Goal: Check status: Check status

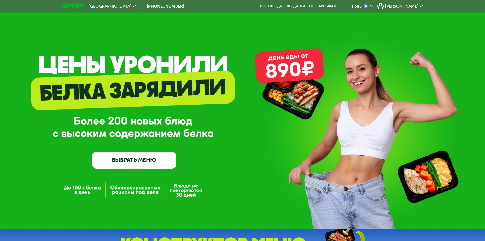
click at [87, 125] on div "GrowFood — доставка правильного питания ВЫБРАТЬ МЕНЮ" at bounding box center [242, 123] width 485 height 91
click at [80, 163] on div "GrowFood — доставка правильного питания ВЫБРАТЬ МЕНЮ" at bounding box center [242, 123] width 485 height 91
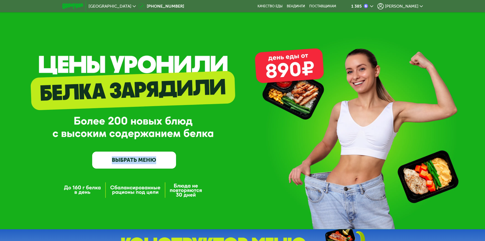
click at [79, 162] on div "GrowFood — доставка правильного питания ВЫБРАТЬ МЕНЮ" at bounding box center [242, 123] width 485 height 91
drag, startPoint x: 79, startPoint y: 161, endPoint x: 86, endPoint y: 80, distance: 81.6
click at [86, 80] on div "GrowFood — доставка правильного питания ВЫБРАТЬ МЕНЮ" at bounding box center [242, 123] width 485 height 91
click at [193, 114] on div "GrowFood — доставка правильного питания ВЫБРАТЬ МЕНЮ" at bounding box center [242, 123] width 485 height 91
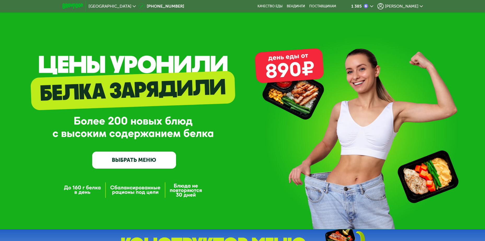
click at [175, 138] on div "GrowFood — доставка правильного питания ВЫБРАТЬ МЕНЮ" at bounding box center [134, 123] width 84 height 91
click at [174, 138] on div "GrowFood — доставка правильного питания ВЫБРАТЬ МЕНЮ" at bounding box center [134, 123] width 84 height 91
click at [164, 138] on div "GrowFood — доставка правильного питания ВЫБРАТЬ МЕНЮ" at bounding box center [134, 123] width 84 height 91
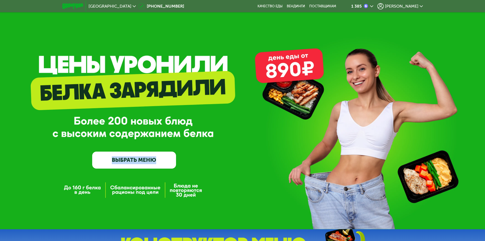
click at [164, 138] on div "GrowFood — доставка правильного питания ВЫБРАТЬ МЕНЮ" at bounding box center [134, 123] width 84 height 91
click at [156, 132] on div "GrowFood — доставка правильного питания ВЫБРАТЬ МЕНЮ" at bounding box center [134, 123] width 84 height 91
click at [173, 143] on div "GrowFood — доставка правильного питания ВЫБРАТЬ МЕНЮ" at bounding box center [134, 123] width 84 height 91
drag, startPoint x: 83, startPoint y: 158, endPoint x: 216, endPoint y: 199, distance: 139.2
click at [216, 199] on div "GrowFood — доставка правильного питания ВЫБРАТЬ МЕНЮ" at bounding box center [242, 114] width 485 height 229
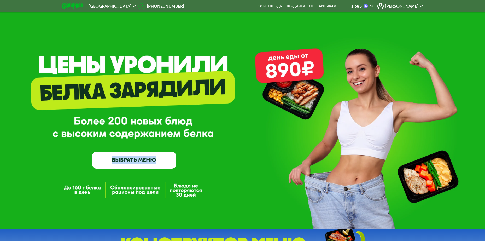
click at [80, 168] on div "GrowFood — доставка правильного питания ВЫБРАТЬ МЕНЮ" at bounding box center [242, 123] width 485 height 91
drag, startPoint x: 79, startPoint y: 171, endPoint x: 65, endPoint y: 120, distance: 52.6
click at [65, 120] on div "GrowFood — доставка правильного питания ВЫБРАТЬ МЕНЮ" at bounding box center [242, 114] width 485 height 229
click at [72, 126] on div "GrowFood — доставка правильного питания ВЫБРАТЬ МЕНЮ" at bounding box center [242, 123] width 485 height 91
click at [72, 119] on div "GrowFood — доставка правильного питания ВЫБРАТЬ МЕНЮ" at bounding box center [242, 123] width 485 height 91
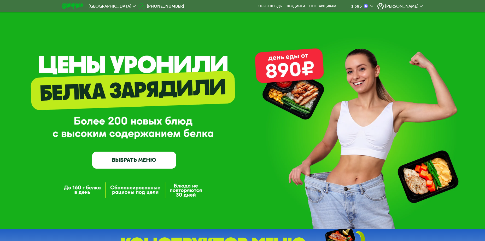
click at [77, 124] on div "GrowFood — доставка правильного питания ВЫБРАТЬ МЕНЮ" at bounding box center [242, 123] width 485 height 91
click at [73, 122] on div "GrowFood — доставка правильного питания ВЫБРАТЬ МЕНЮ" at bounding box center [242, 123] width 485 height 91
click at [74, 135] on div "GrowFood — доставка правильного питания ВЫБРАТЬ МЕНЮ" at bounding box center [242, 123] width 485 height 91
click at [204, 136] on div "GrowFood — доставка правильного питания ВЫБРАТЬ МЕНЮ" at bounding box center [242, 123] width 485 height 91
drag, startPoint x: 204, startPoint y: 136, endPoint x: 174, endPoint y: 169, distance: 44.8
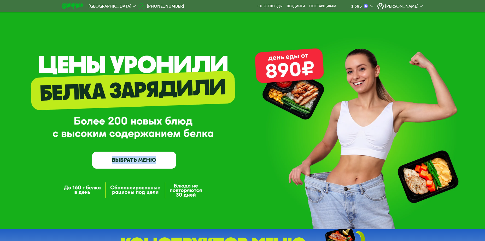
click at [174, 169] on div "GrowFood — доставка правильного питания ВЫБРАТЬ МЕНЮ" at bounding box center [242, 123] width 485 height 91
click at [185, 164] on div "GrowFood — доставка правильного питания ВЫБРАТЬ МЕНЮ" at bounding box center [242, 123] width 485 height 91
click at [186, 175] on div "GrowFood — доставка правильного питания ВЫБРАТЬ МЕНЮ" at bounding box center [242, 114] width 485 height 229
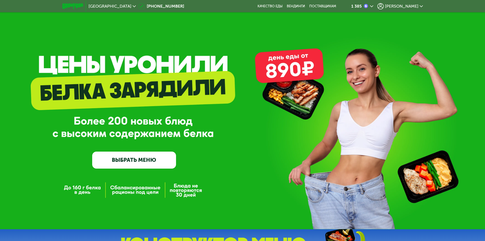
click at [186, 174] on div "GrowFood — доставка правильного питания ВЫБРАТЬ МЕНЮ" at bounding box center [242, 114] width 485 height 229
drag, startPoint x: 184, startPoint y: 149, endPoint x: 195, endPoint y: 169, distance: 22.6
click at [195, 169] on div "GrowFood — доставка правильного питания ВЫБРАТЬ МЕНЮ" at bounding box center [242, 123] width 485 height 91
click at [198, 164] on div "GrowFood — доставка правильного питания ВЫБРАТЬ МЕНЮ" at bounding box center [242, 123] width 485 height 91
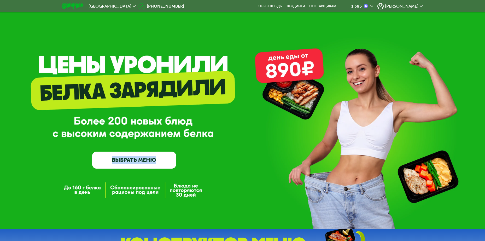
click at [198, 164] on div "GrowFood — доставка правильного питания ВЫБРАТЬ МЕНЮ" at bounding box center [242, 123] width 485 height 91
click at [207, 162] on div "GrowFood — доставка правильного питания ВЫБРАТЬ МЕНЮ" at bounding box center [242, 123] width 485 height 91
click at [205, 158] on div "GrowFood — доставка правильного питания ВЫБРАТЬ МЕНЮ" at bounding box center [242, 123] width 485 height 91
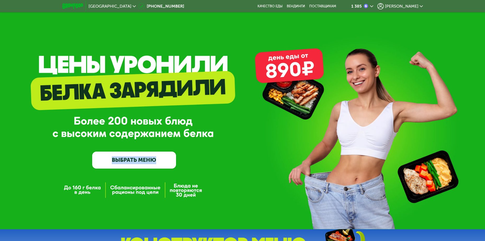
click at [209, 176] on div "GrowFood — доставка правильного питания ВЫБРАТЬ МЕНЮ" at bounding box center [242, 114] width 485 height 229
click at [159, 122] on div "GrowFood — доставка правильного питания ВЫБРАТЬ МЕНЮ" at bounding box center [134, 123] width 84 height 91
click at [159, 123] on div "GrowFood — доставка правильного питания ВЫБРАТЬ МЕНЮ" at bounding box center [134, 123] width 84 height 91
click at [154, 129] on div "GrowFood — доставка правильного питания ВЫБРАТЬ МЕНЮ" at bounding box center [134, 123] width 84 height 91
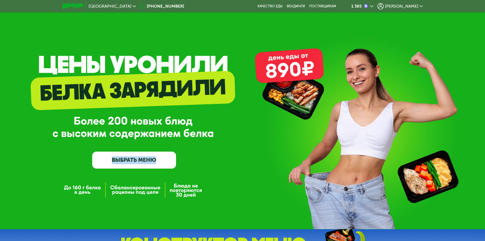
drag, startPoint x: 172, startPoint y: 137, endPoint x: 205, endPoint y: 174, distance: 50.0
click at [205, 174] on div "GrowFood — доставка правильного питания ВЫБРАТЬ МЕНЮ" at bounding box center [242, 114] width 485 height 229
click at [217, 194] on div "GrowFood — доставка правильного питания ВЫБРАТЬ МЕНЮ" at bounding box center [242, 114] width 485 height 229
drag, startPoint x: 210, startPoint y: 191, endPoint x: 175, endPoint y: 114, distance: 83.9
click at [175, 114] on div "GrowFood — доставка правильного питания ВЫБРАТЬ МЕНЮ" at bounding box center [242, 114] width 485 height 229
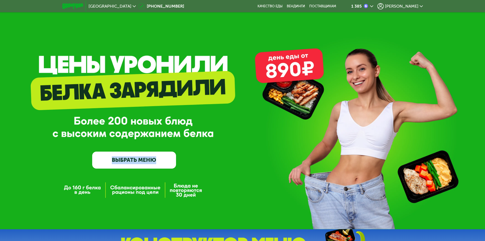
click at [180, 123] on div "GrowFood — доставка правильного питания ВЫБРАТЬ МЕНЮ" at bounding box center [242, 123] width 485 height 91
click at [179, 124] on div "GrowFood — доставка правильного питания ВЫБРАТЬ МЕНЮ" at bounding box center [242, 123] width 485 height 91
click at [180, 122] on div "GrowFood — доставка правильного питания ВЫБРАТЬ МЕНЮ" at bounding box center [242, 123] width 485 height 91
click at [271, 130] on div "GrowFood — доставка правильного питания ВЫБРАТЬ МЕНЮ" at bounding box center [242, 123] width 485 height 91
click at [217, 125] on div "GrowFood — доставка правильного питания ВЫБРАТЬ МЕНЮ" at bounding box center [242, 123] width 485 height 91
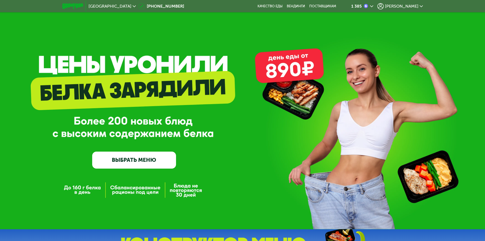
click at [282, 68] on div "GrowFood — доставка правильного питания ВЫБРАТЬ МЕНЮ" at bounding box center [242, 114] width 485 height 229
drag, startPoint x: 196, startPoint y: 124, endPoint x: 195, endPoint y: 112, distance: 12.1
click at [195, 112] on div "GrowFood — доставка правильного питания ВЫБРАТЬ МЕНЮ" at bounding box center [242, 123] width 485 height 91
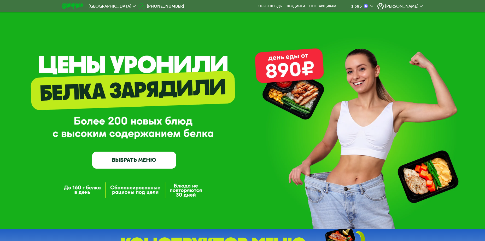
click at [374, 7] on use at bounding box center [371, 6] width 3 height 2
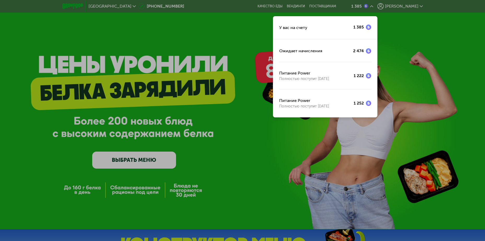
click at [223, 82] on div at bounding box center [242, 120] width 485 height 241
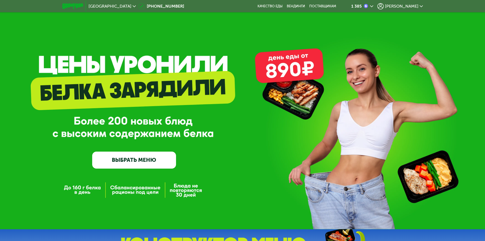
click at [409, 8] on span "[PERSON_NAME]" at bounding box center [401, 6] width 33 height 4
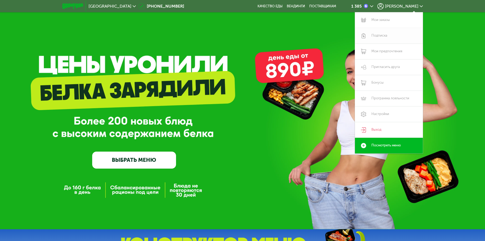
click at [376, 35] on link "Подписка" at bounding box center [389, 36] width 68 height 16
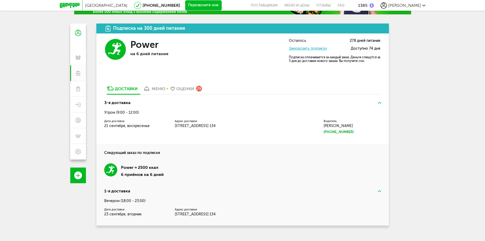
scroll to position [50, 0]
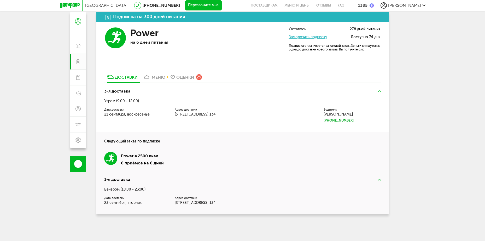
click at [152, 76] on div "меню" at bounding box center [159, 77] width 14 height 5
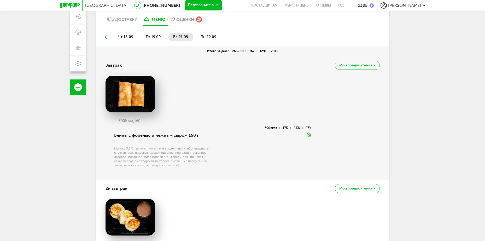
scroll to position [135, 0]
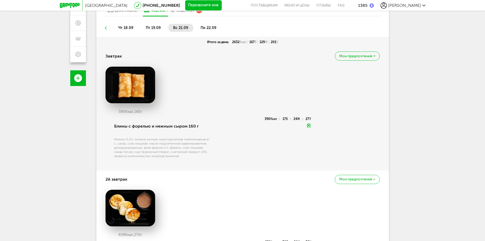
click at [215, 27] on span "пн 22.09" at bounding box center [209, 28] width 16 height 4
